Goal: Task Accomplishment & Management: Manage account settings

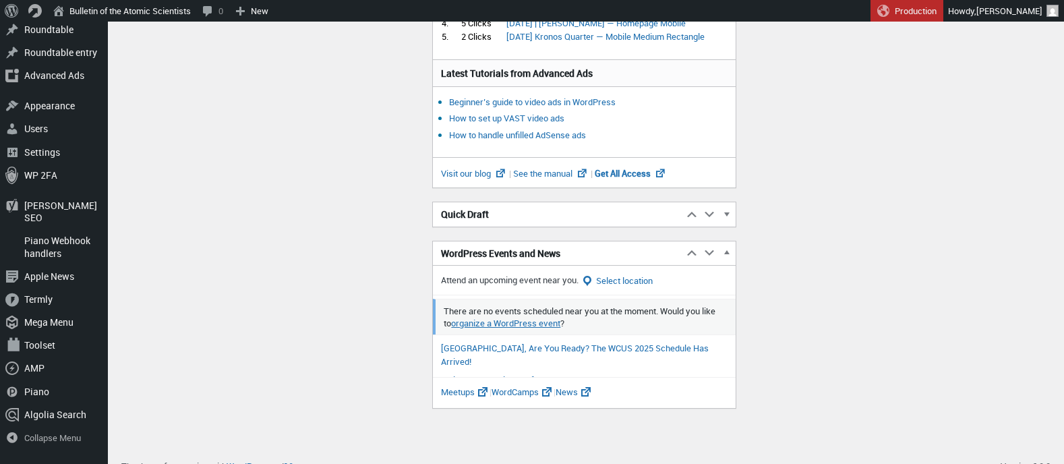
scroll to position [365, 0]
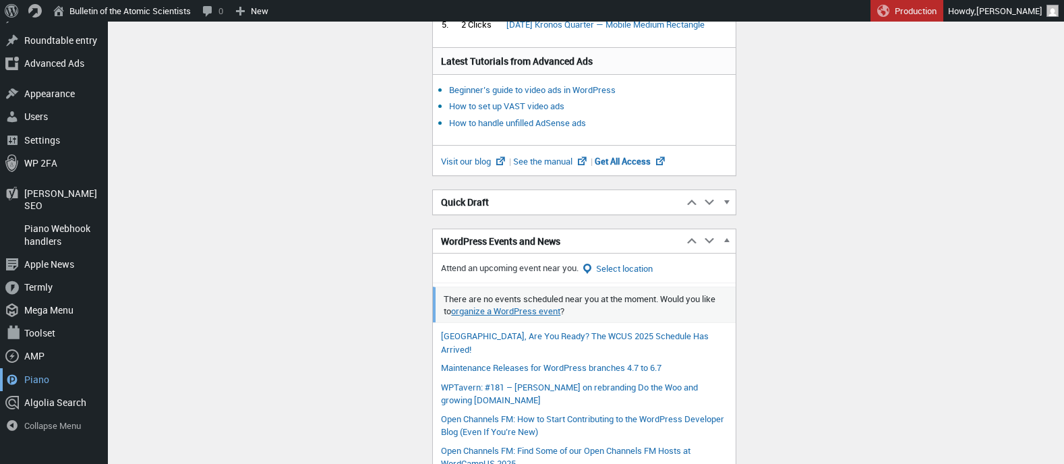
click at [42, 368] on div "Piano" at bounding box center [54, 379] width 108 height 23
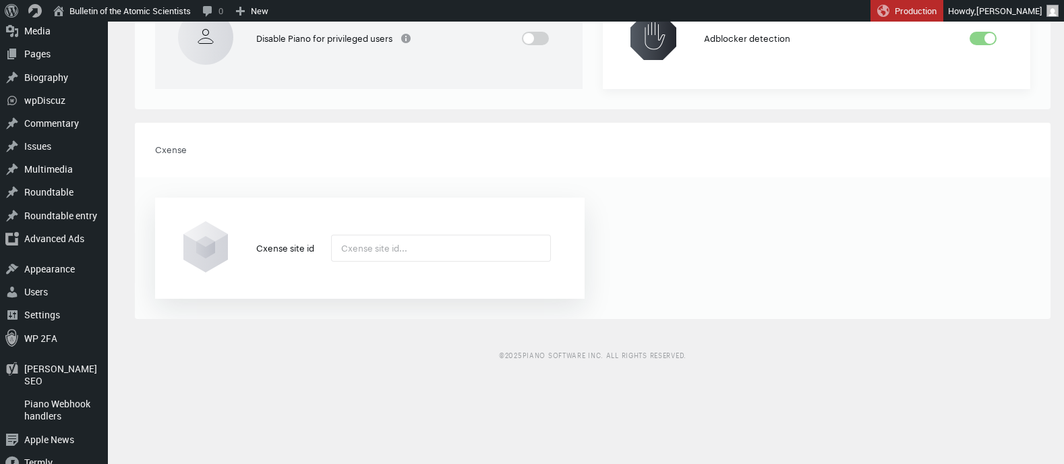
scroll to position [158, 0]
click at [359, 251] on input "text" at bounding box center [441, 246] width 220 height 27
paste input "5858510180927091389"
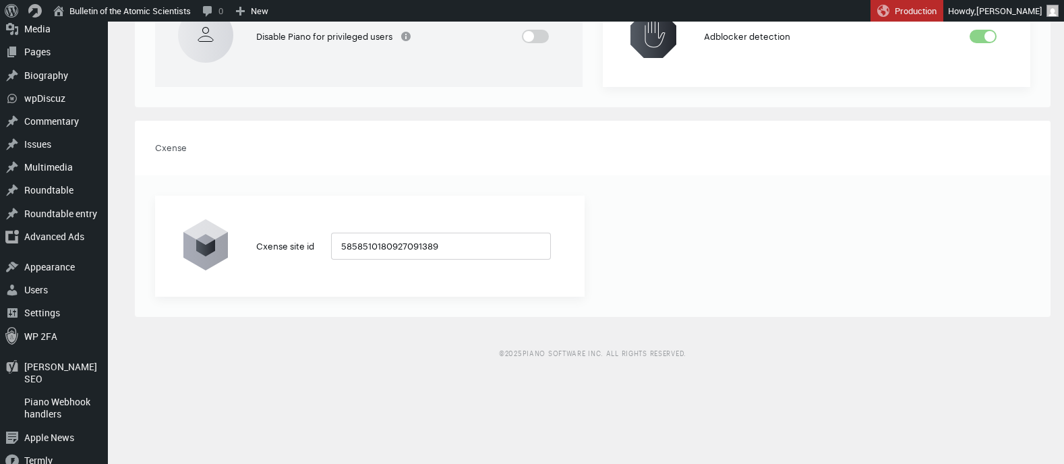
type input "5858510180927091389"
click at [561, 240] on div "Cxense site id" at bounding box center [369, 245] width 429 height 101
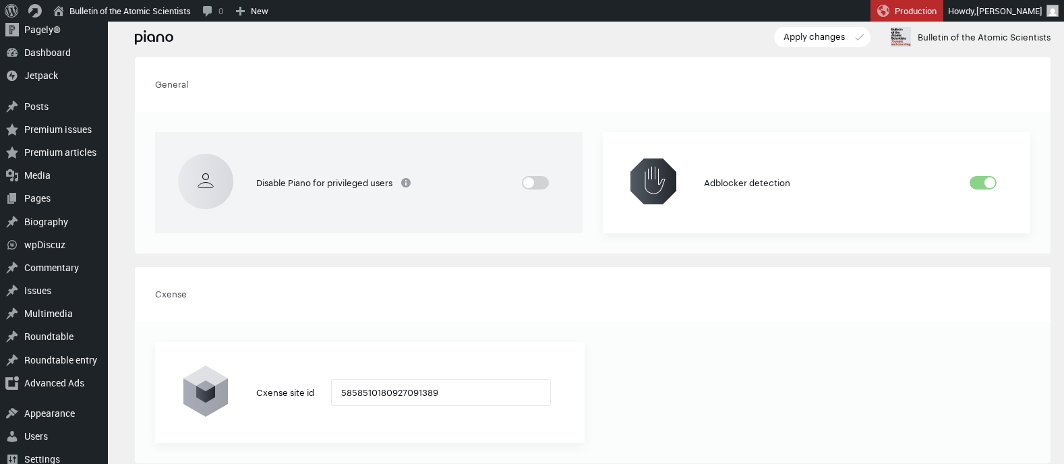
scroll to position [0, 0]
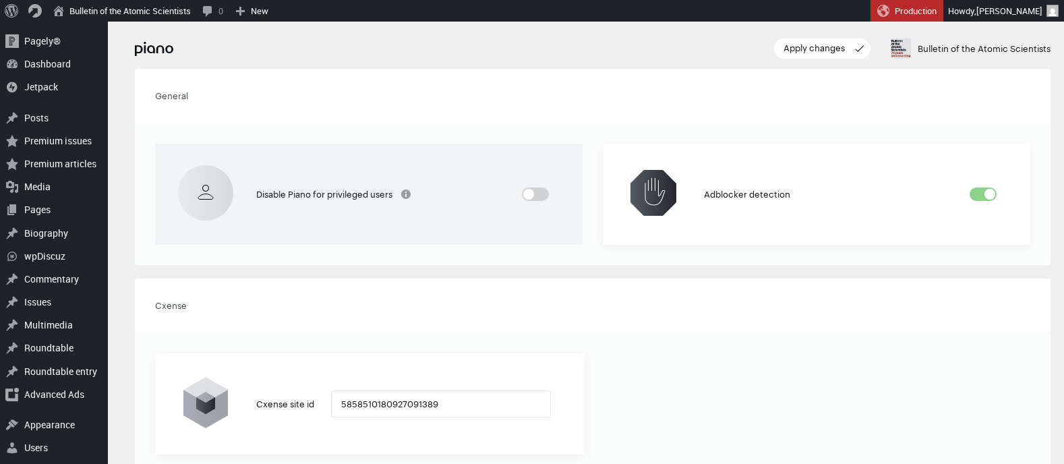
click at [783, 50] on slot "Apply changes" at bounding box center [813, 47] width 61 height 13
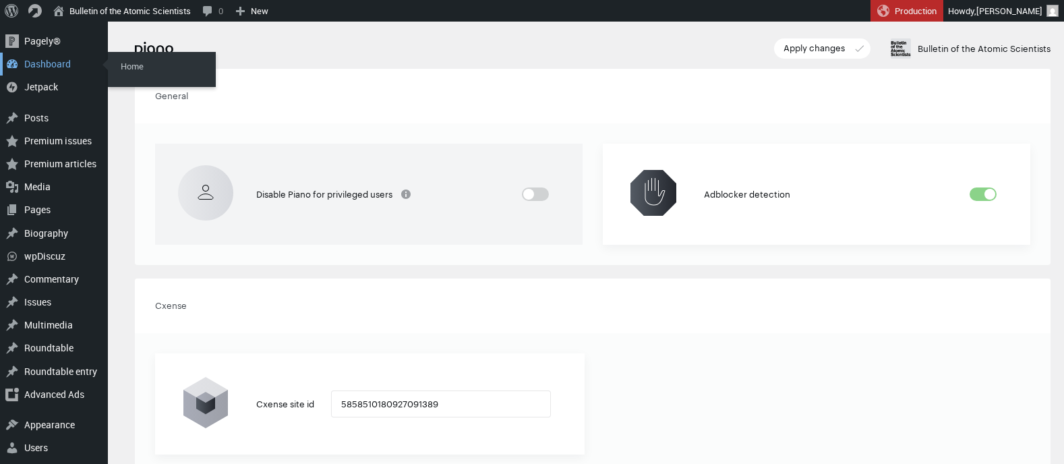
click at [45, 67] on div "Dashboard" at bounding box center [54, 64] width 108 height 23
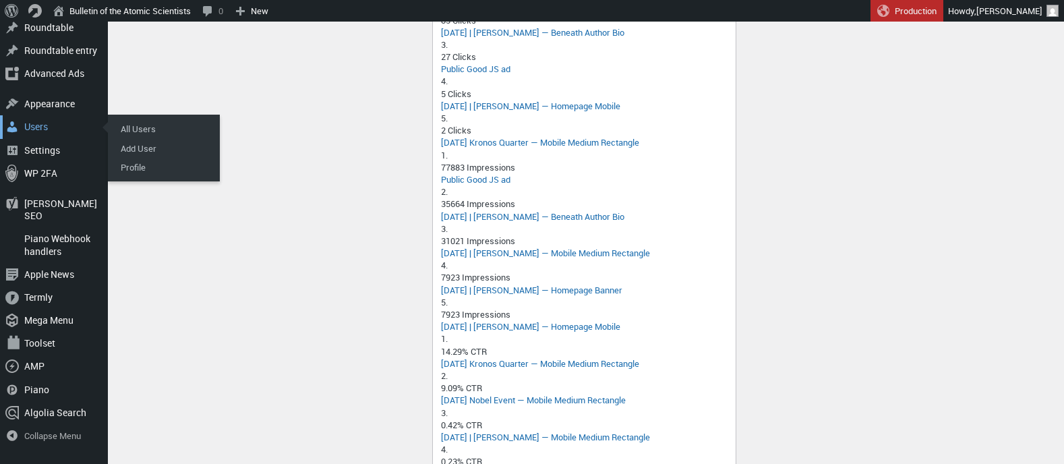
scroll to position [469, 0]
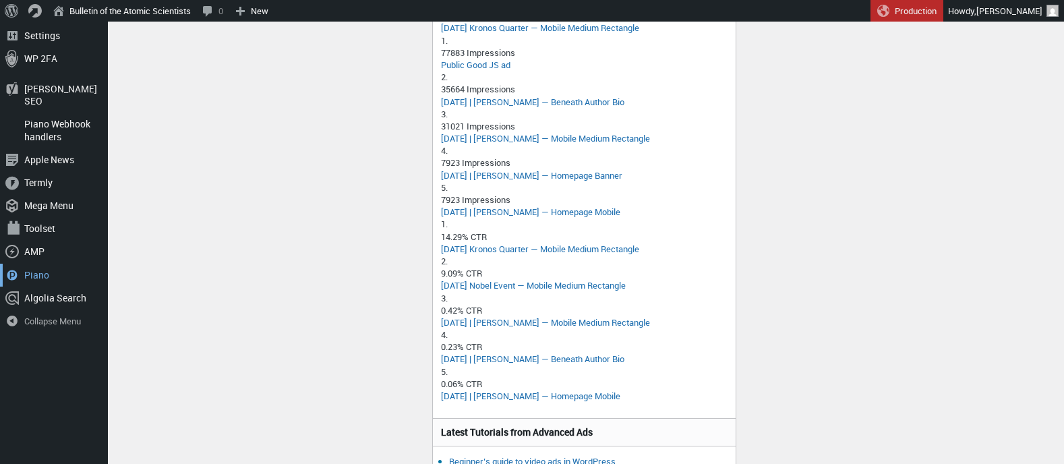
click at [44, 264] on div "Piano" at bounding box center [54, 275] width 108 height 23
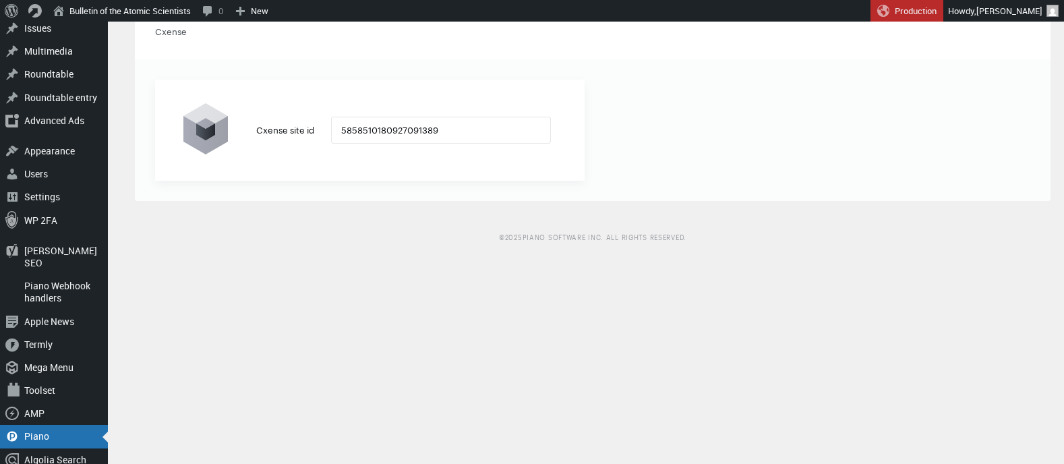
scroll to position [270, 0]
